Goal: Find specific page/section: Find specific page/section

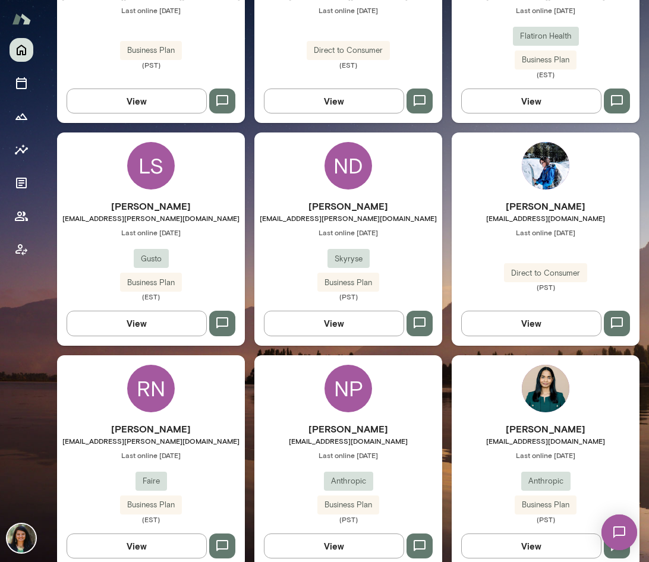
scroll to position [472, 0]
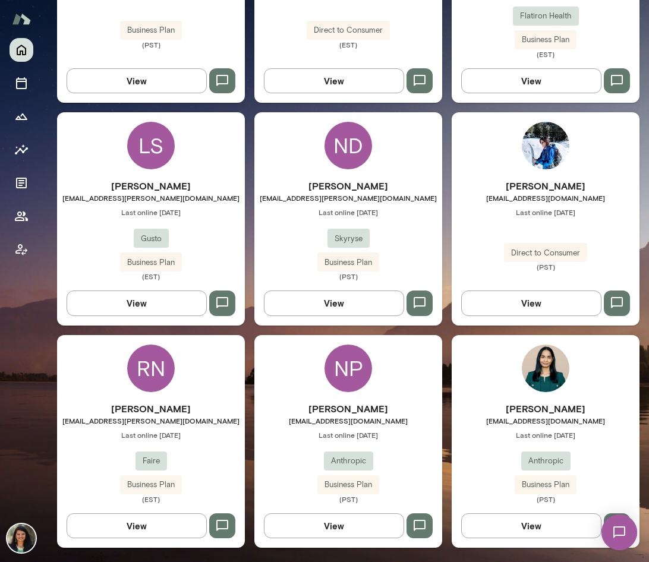
click at [332, 525] on button "View" at bounding box center [334, 525] width 140 height 25
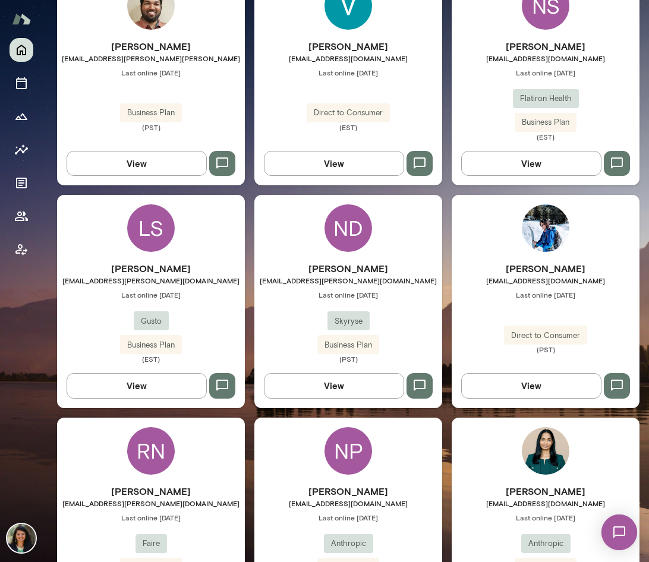
scroll to position [472, 0]
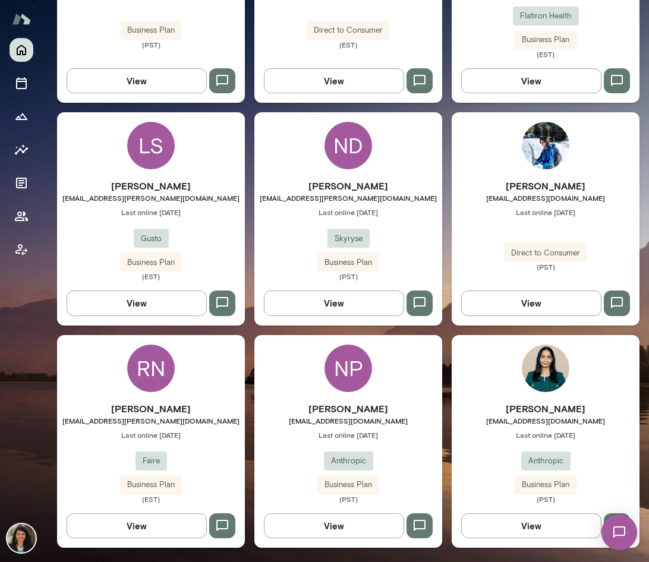
click at [150, 310] on button "View" at bounding box center [137, 303] width 140 height 25
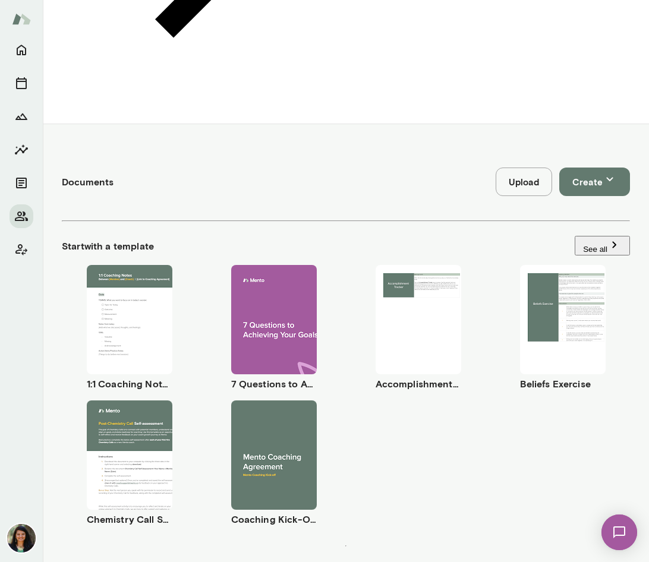
scroll to position [639, 0]
